Goal: Information Seeking & Learning: Learn about a topic

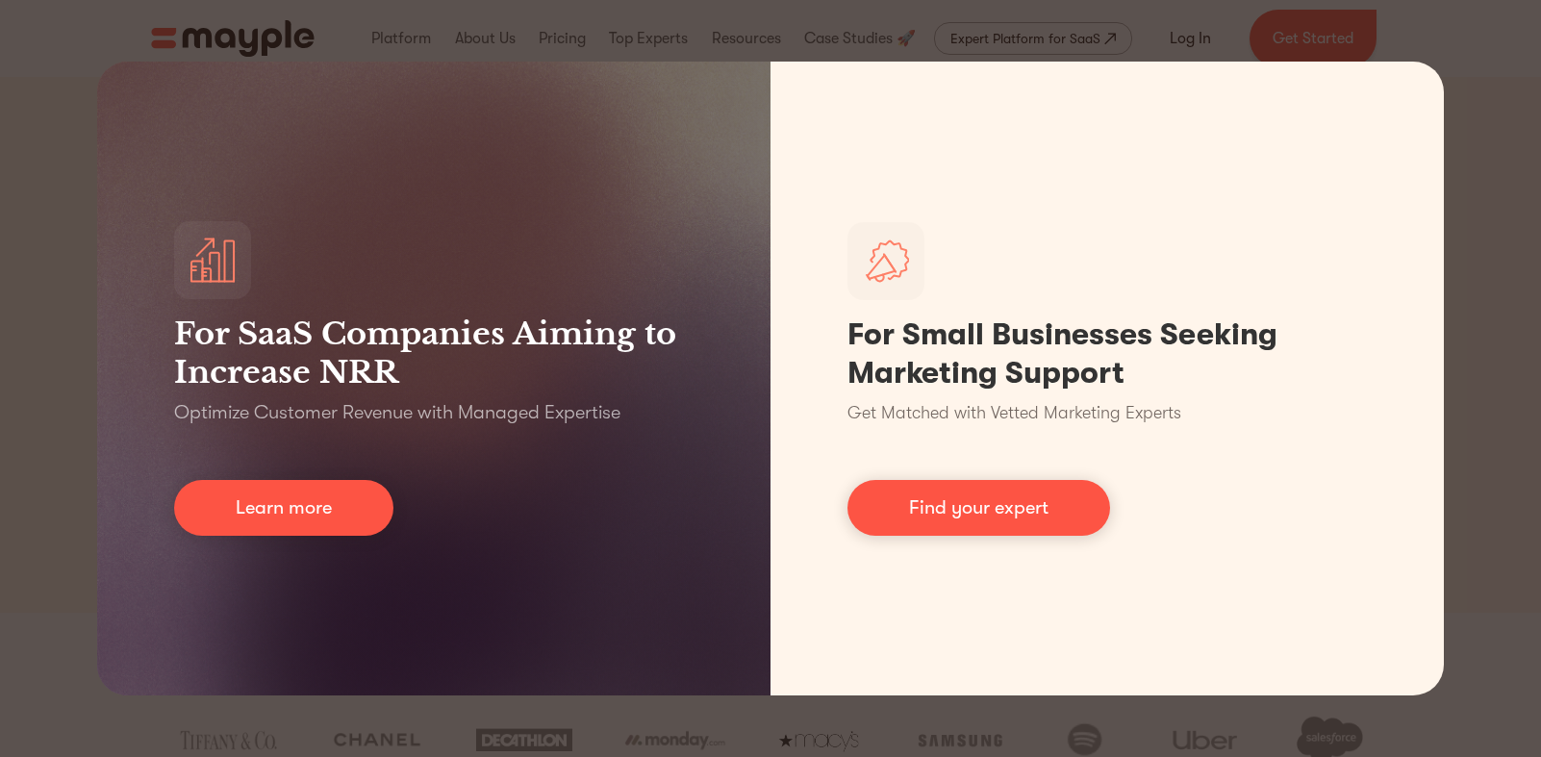
click at [1490, 128] on div "For SaaS Companies Aiming to Increase NRR Optimize Customer Revenue with Manage…" at bounding box center [770, 378] width 1541 height 757
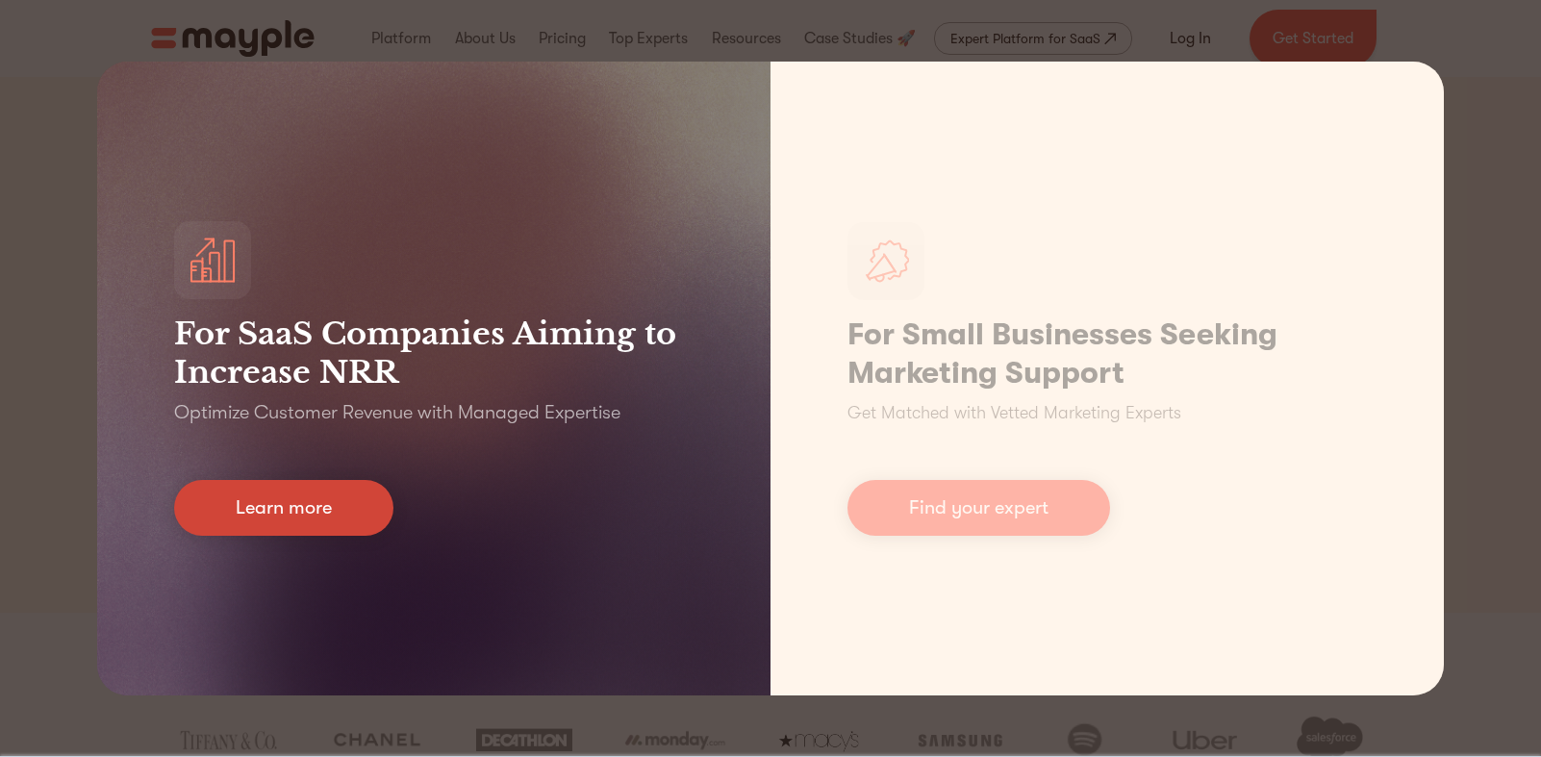
click at [379, 489] on link "Learn more" at bounding box center [283, 508] width 219 height 56
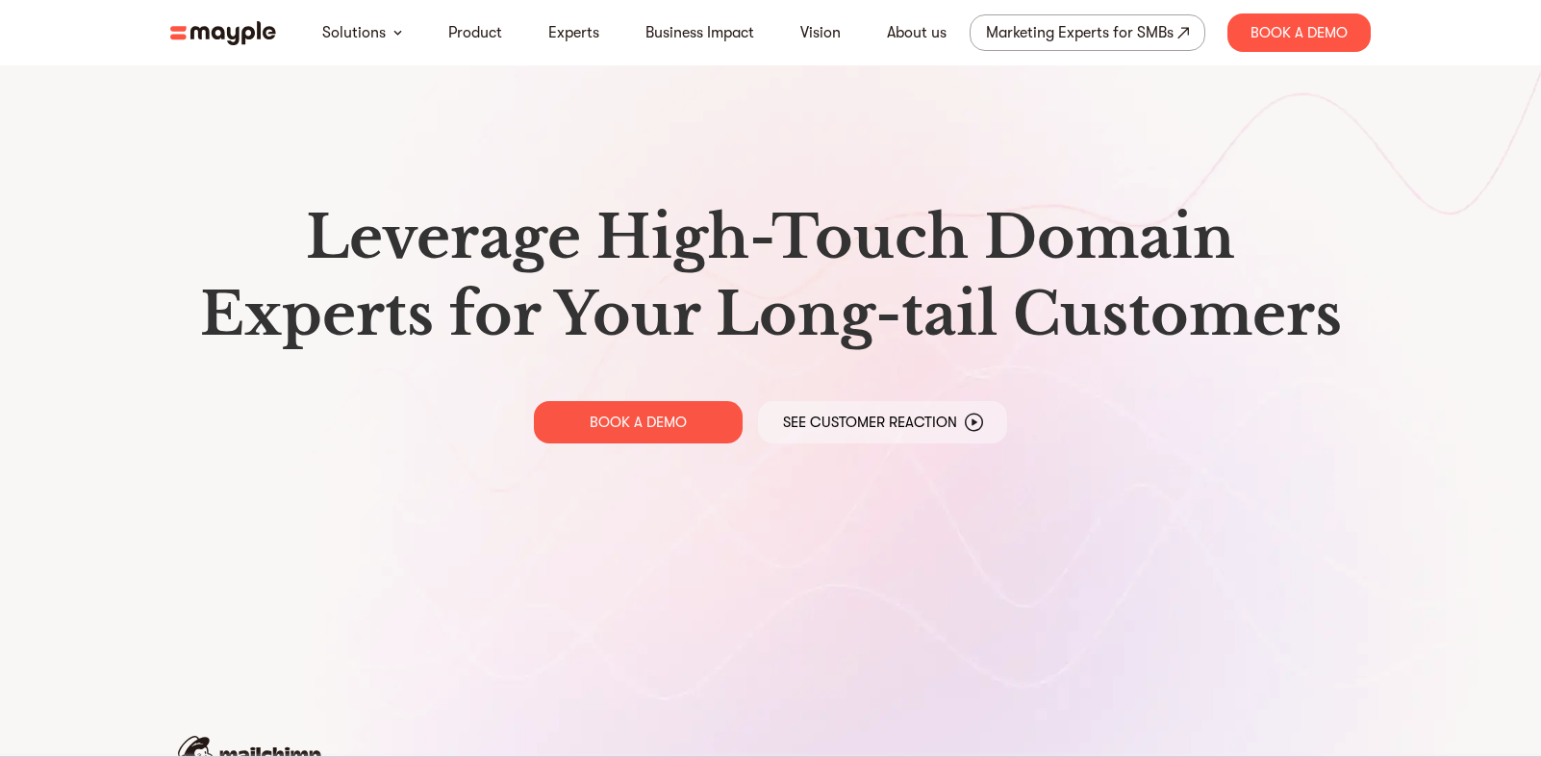
click at [247, 59] on nav "Solutions Product Experts Business Impact Vision About us Marketing Experts for…" at bounding box center [771, 32] width 1232 height 65
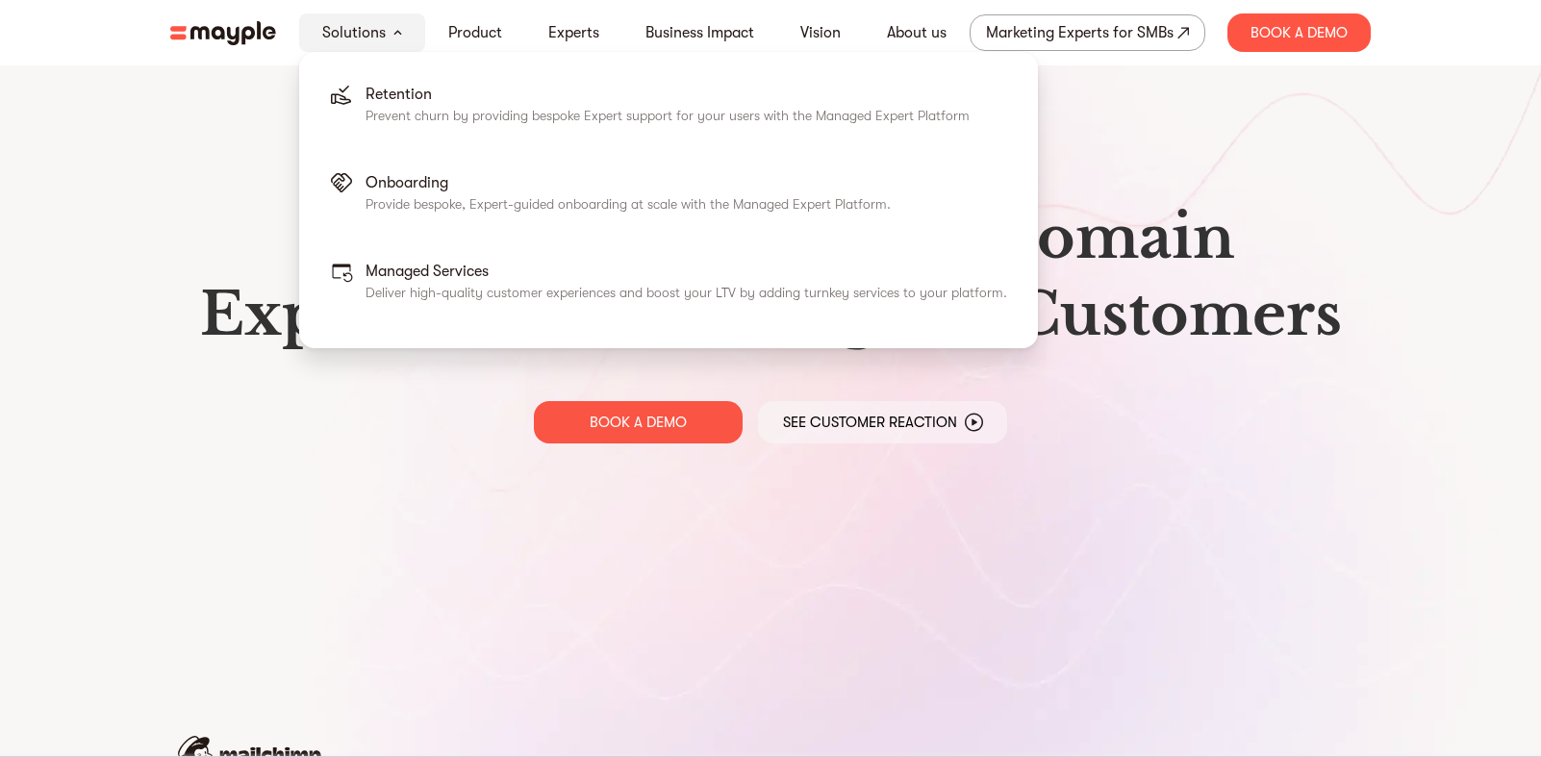
click at [386, 35] on div "Solutions" at bounding box center [362, 32] width 126 height 38
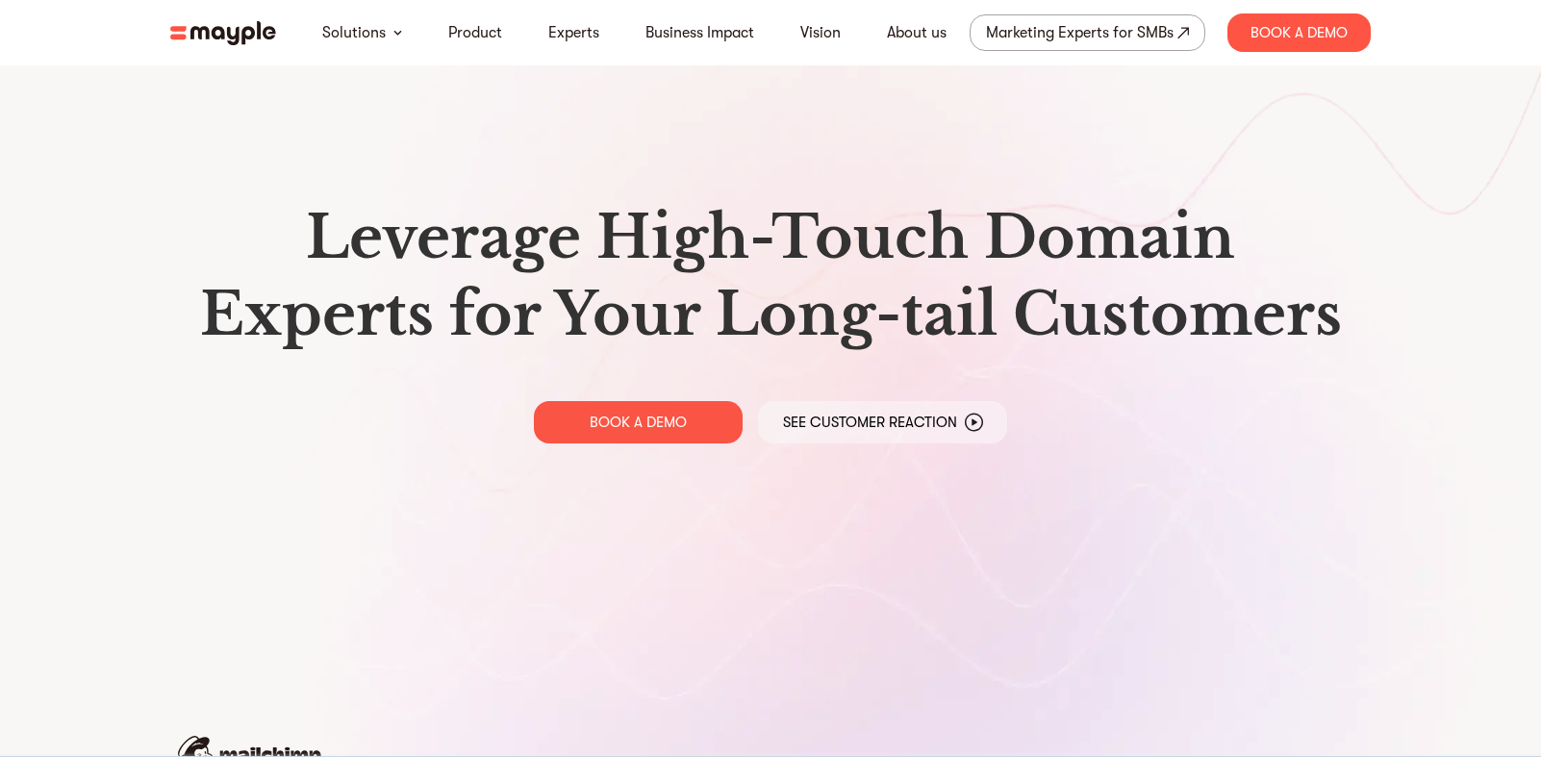
click at [234, 35] on img at bounding box center [223, 33] width 106 height 24
click at [224, 37] on img at bounding box center [226, 33] width 106 height 24
click at [839, 423] on p "See Customer Reaction" at bounding box center [873, 422] width 174 height 19
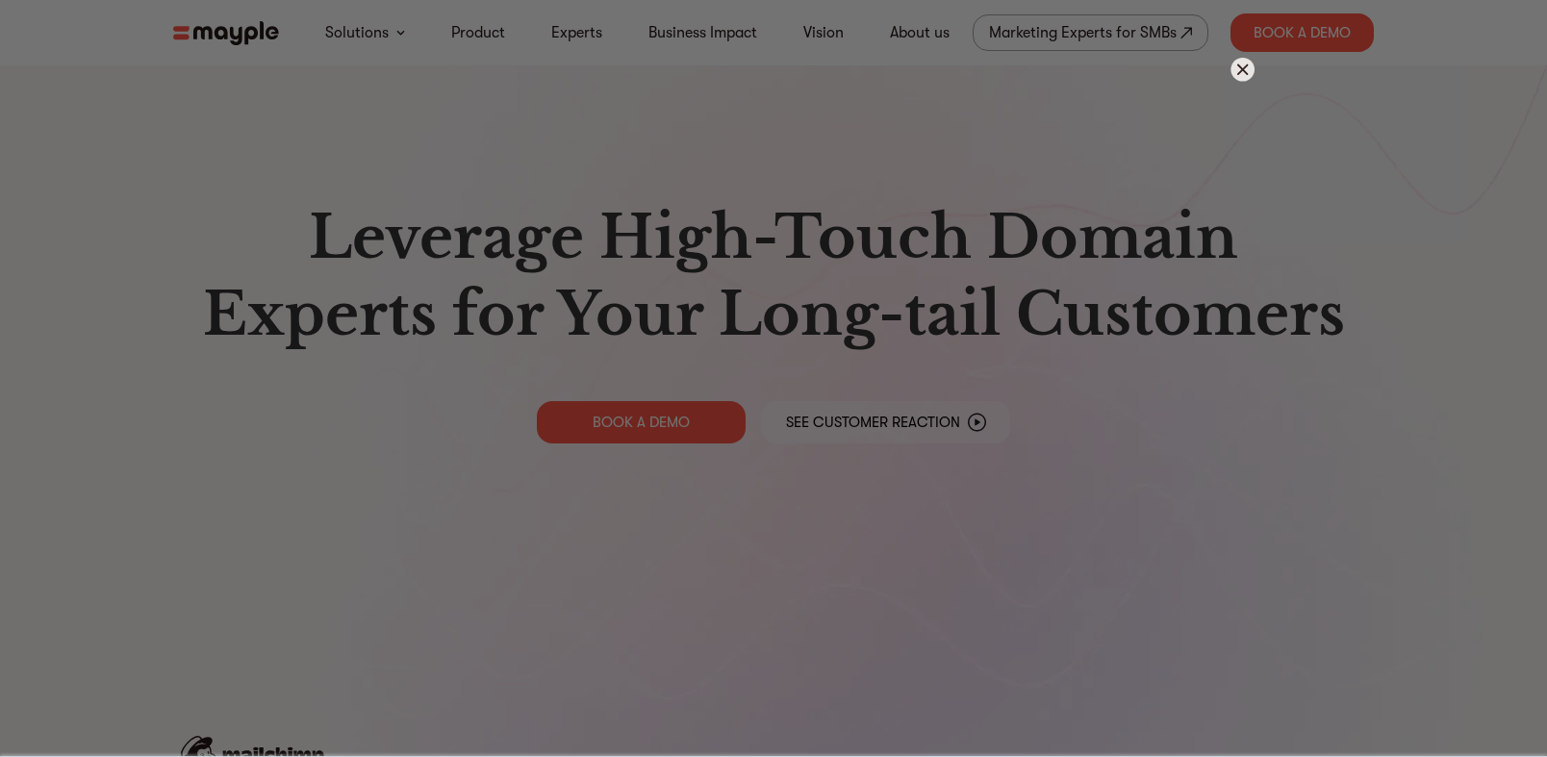
click at [1243, 74] on img at bounding box center [1243, 70] width 24 height 24
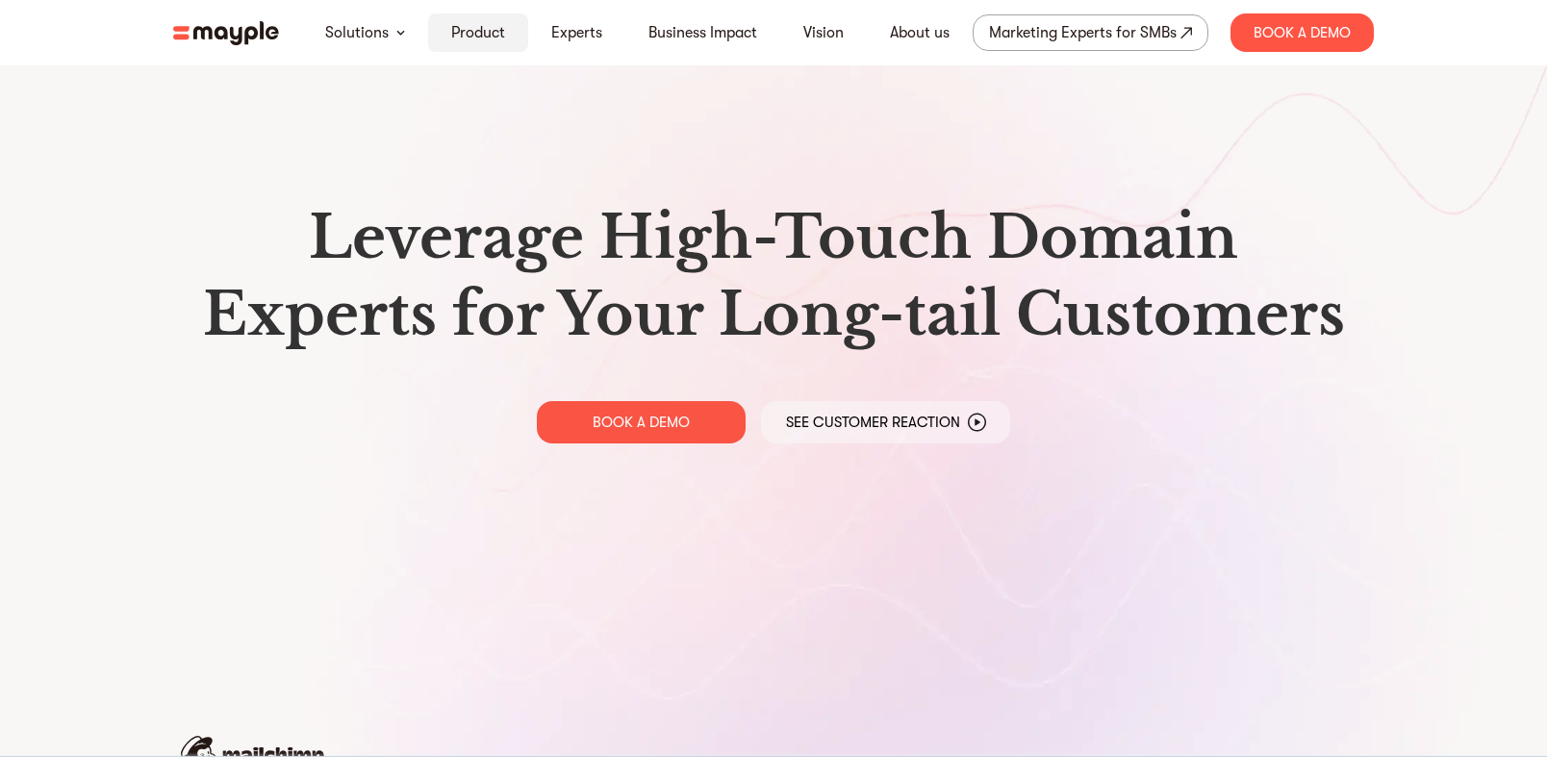
click at [477, 45] on div "Product" at bounding box center [478, 32] width 100 height 38
click at [495, 49] on div "Product" at bounding box center [478, 32] width 100 height 38
click at [491, 35] on link "Product" at bounding box center [478, 32] width 54 height 23
